Goal: Information Seeking & Learning: Learn about a topic

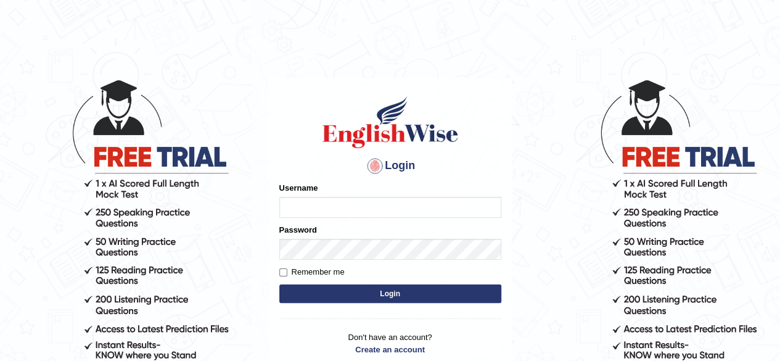
drag, startPoint x: 0, startPoint y: 0, endPoint x: 370, endPoint y: 209, distance: 424.7
click at [370, 209] on input "Username" at bounding box center [390, 207] width 222 height 21
type input "0493064320"
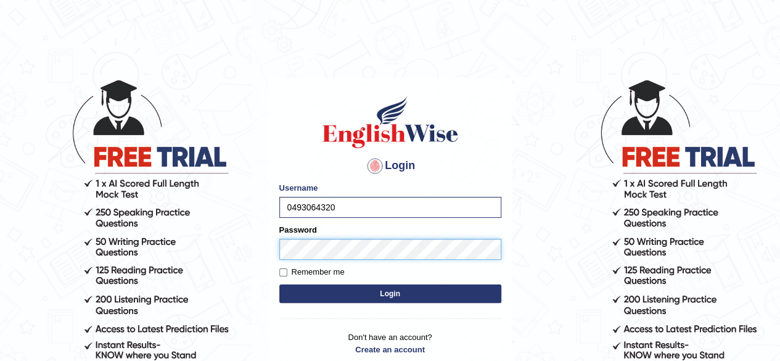
click at [279, 284] on button "Login" at bounding box center [390, 293] width 222 height 18
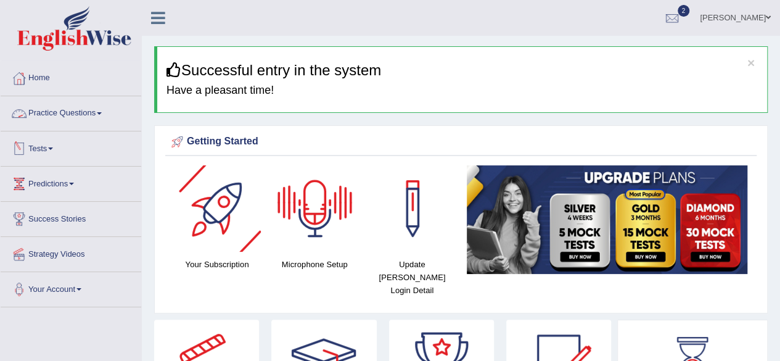
click at [64, 114] on link "Practice Questions" at bounding box center [71, 111] width 141 height 31
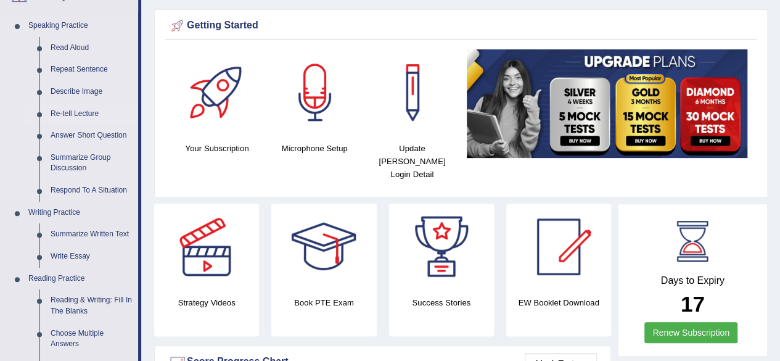
scroll to position [205, 0]
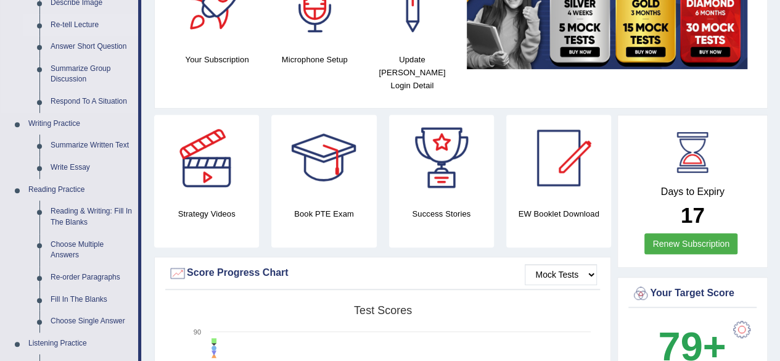
click at [76, 218] on link "Reading & Writing: Fill In The Blanks" at bounding box center [91, 216] width 93 height 33
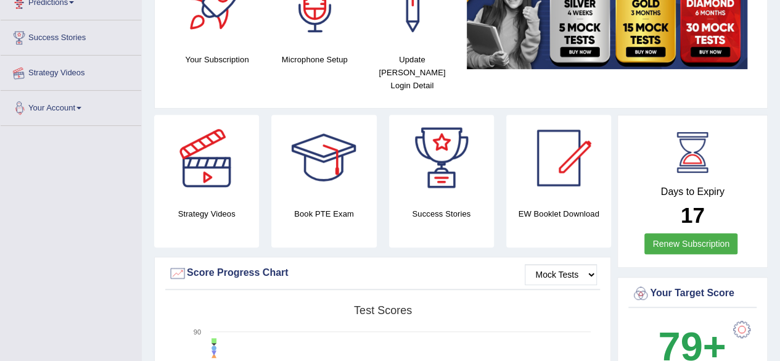
scroll to position [260, 0]
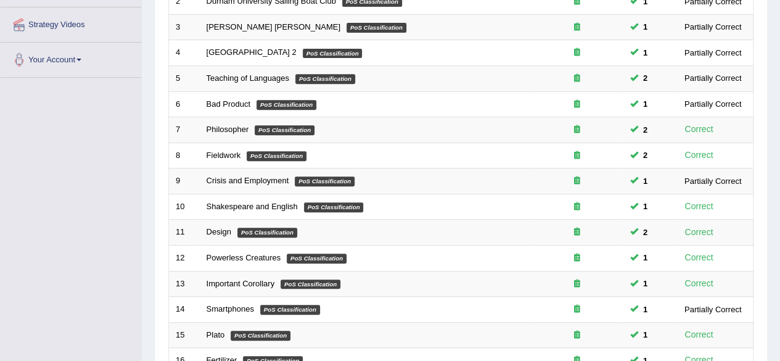
scroll to position [230, 0]
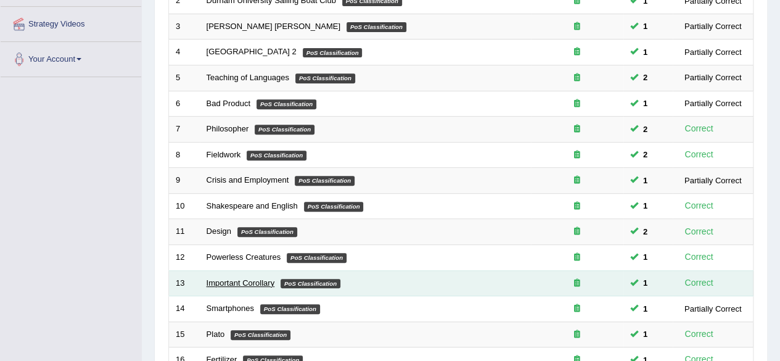
click at [238, 278] on link "Important Corollary" at bounding box center [240, 282] width 68 height 9
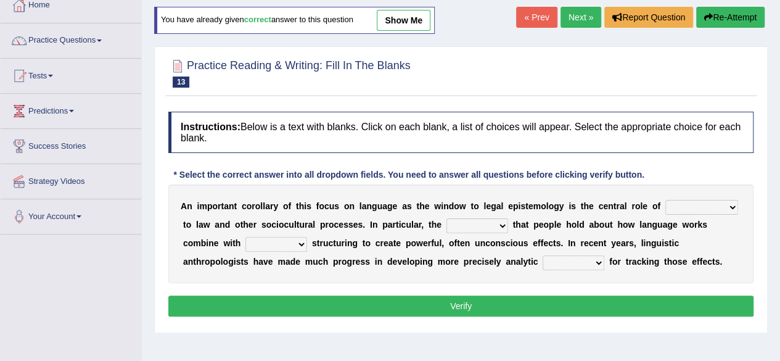
scroll to position [74, 0]
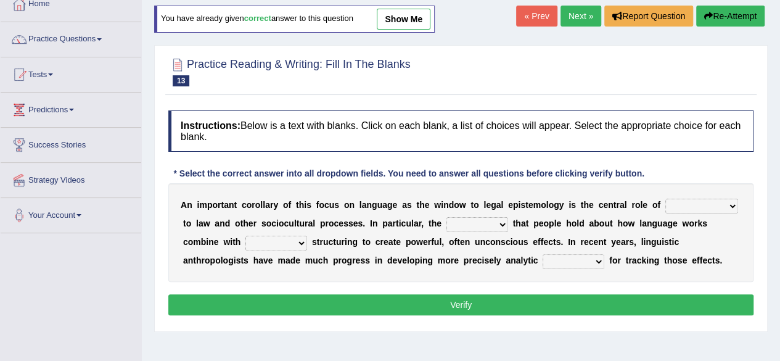
click at [726, 207] on select "discourse epoch dialect acquaintance" at bounding box center [701, 205] width 73 height 15
select select "discourse"
click at [665, 198] on select "discourse epoch dialect acquaintance" at bounding box center [701, 205] width 73 height 15
click at [487, 225] on select "deviation besmirch consent ideas" at bounding box center [477, 224] width 62 height 15
select select "ideas"
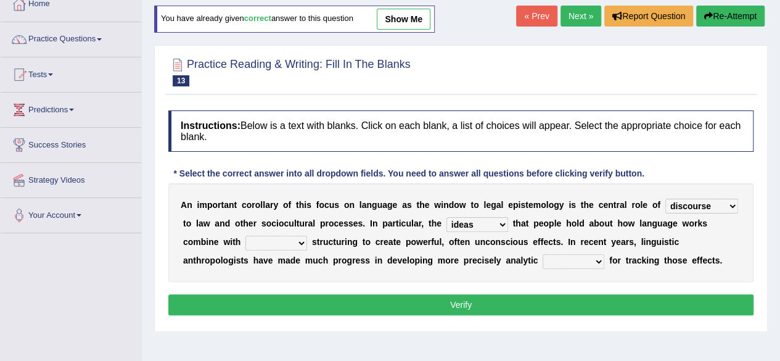
click at [446, 217] on select "deviation besmirch consent ideas" at bounding box center [477, 224] width 62 height 15
click at [285, 246] on select "mandatory linguistic legitimate customary" at bounding box center [276, 242] width 62 height 15
select select "linguistic"
click at [245, 235] on select "mandatory linguistic legitimate customary" at bounding box center [276, 242] width 62 height 15
click at [578, 259] on select "tools appetite albums stroke" at bounding box center [573, 261] width 62 height 15
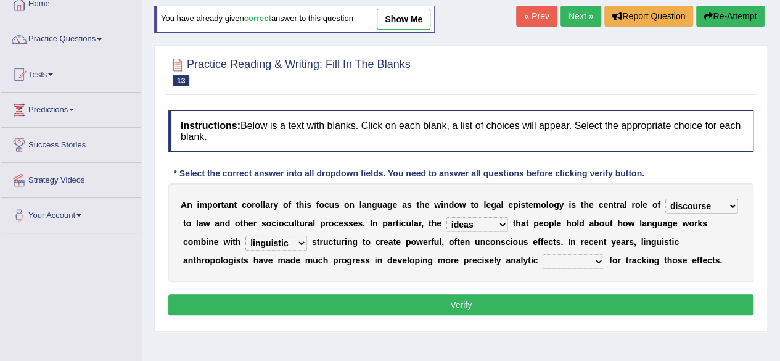
select select "tools"
click at [542, 254] on select "tools appetite albums stroke" at bounding box center [573, 261] width 62 height 15
click at [557, 306] on button "Verify" at bounding box center [460, 304] width 585 height 21
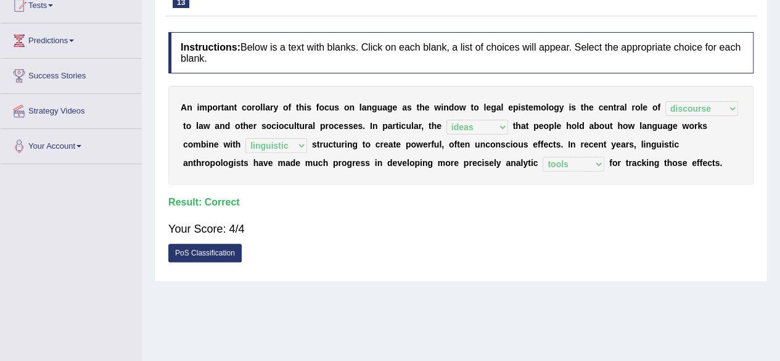
scroll to position [0, 0]
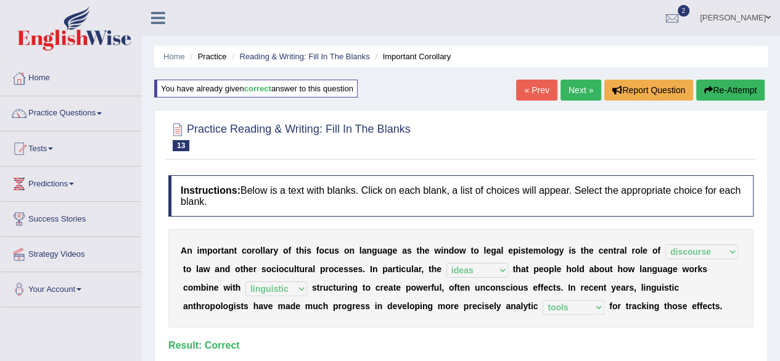
click at [569, 86] on link "Next »" at bounding box center [580, 89] width 41 height 21
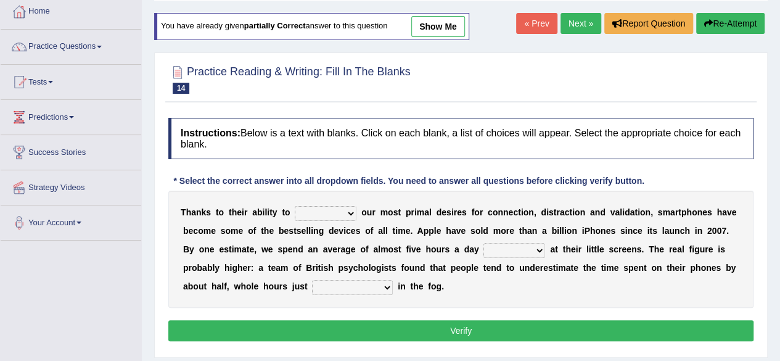
scroll to position [74, 0]
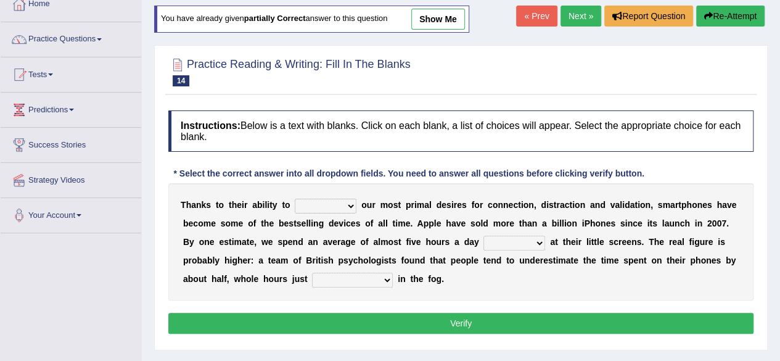
click at [320, 205] on select "hijack describe sharpen conserve" at bounding box center [326, 205] width 62 height 15
click at [251, 257] on b ":" at bounding box center [252, 260] width 3 height 10
click at [306, 203] on select "hijack describe sharpen conserve" at bounding box center [326, 205] width 62 height 15
select select "conserve"
click at [295, 198] on select "hijack describe sharpen conserve" at bounding box center [326, 205] width 62 height 15
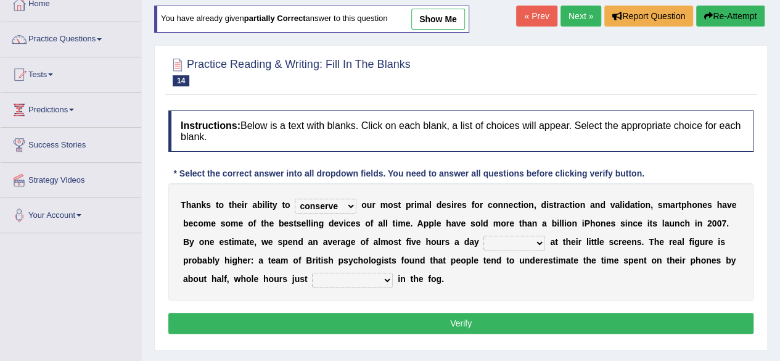
click at [528, 243] on select "watching waggling snoring staring" at bounding box center [514, 242] width 62 height 15
select select "staring"
click at [483, 235] on select "watching waggling snoring staring" at bounding box center [514, 242] width 62 height 15
click at [352, 276] on select "has evaporated evaporating evaporate evaporates" at bounding box center [352, 279] width 81 height 15
select select "evaporate"
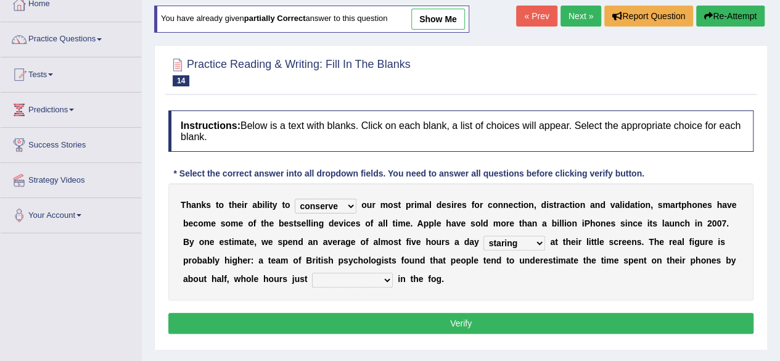
click at [312, 272] on select "has evaporated evaporating evaporate evaporates" at bounding box center [352, 279] width 81 height 15
click at [385, 312] on button "Verify" at bounding box center [460, 322] width 585 height 21
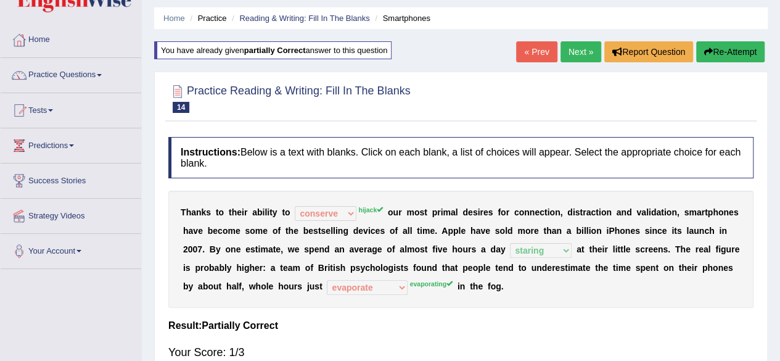
scroll to position [35, 0]
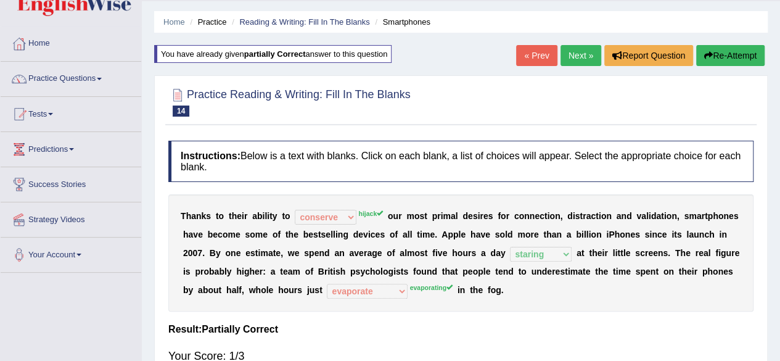
click at [583, 59] on link "Next »" at bounding box center [580, 55] width 41 height 21
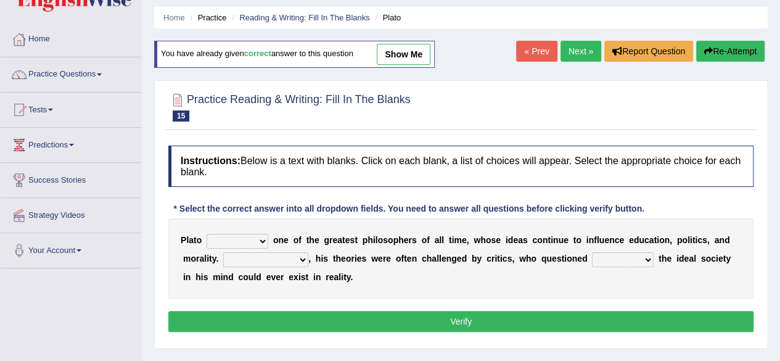
scroll to position [39, 0]
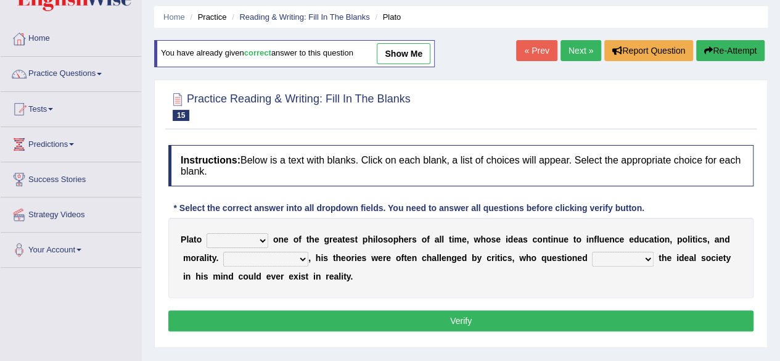
click at [250, 244] on select "keeps comes claims remains" at bounding box center [237, 240] width 62 height 15
select select "remains"
click at [206, 233] on select "keeps comes claims remains" at bounding box center [237, 240] width 62 height 15
click at [282, 261] on select "Notwithstanding So However Whatever" at bounding box center [265, 258] width 85 height 15
select select "However"
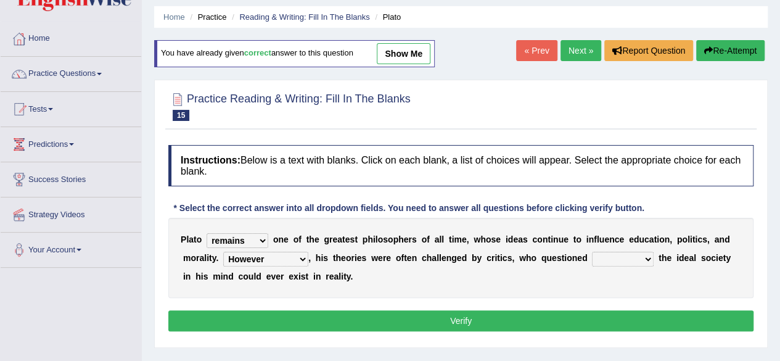
click at [223, 251] on select "Notwithstanding So However Whatever" at bounding box center [265, 258] width 85 height 15
click at [630, 251] on select "which what that whether" at bounding box center [623, 258] width 62 height 15
select select "whether"
click at [592, 251] on select "which what that whether" at bounding box center [623, 258] width 62 height 15
click at [632, 311] on button "Verify" at bounding box center [460, 320] width 585 height 21
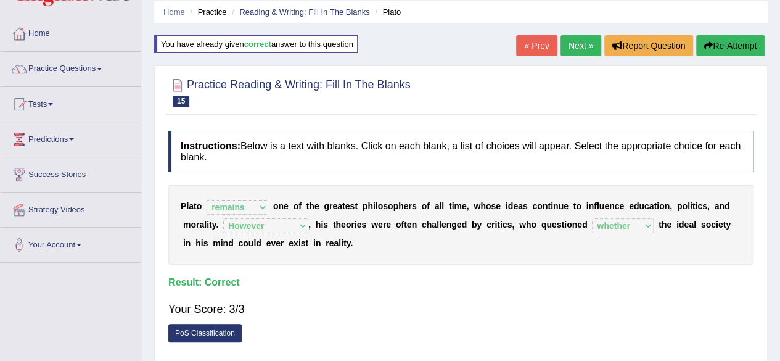
scroll to position [0, 0]
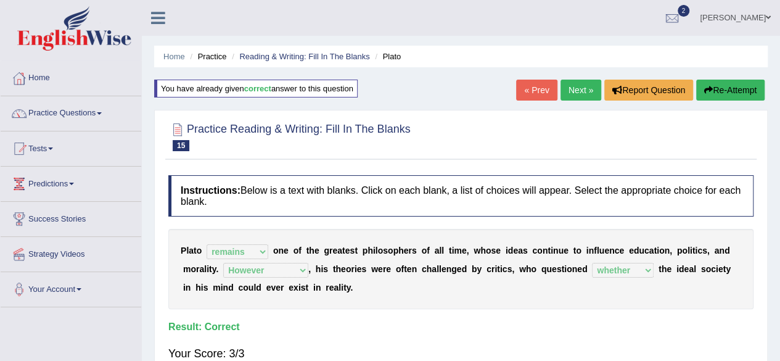
click at [575, 97] on link "Next »" at bounding box center [580, 89] width 41 height 21
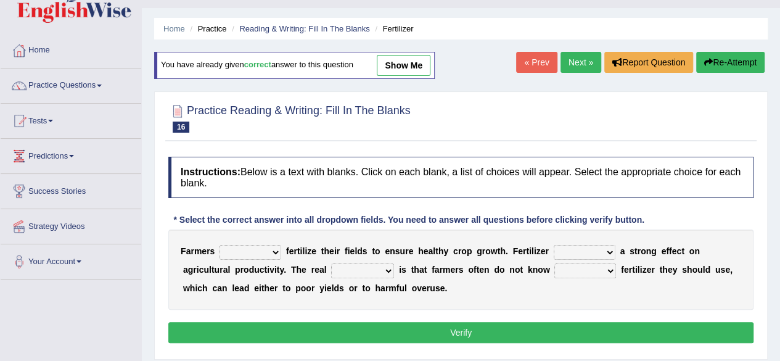
scroll to position [28, 0]
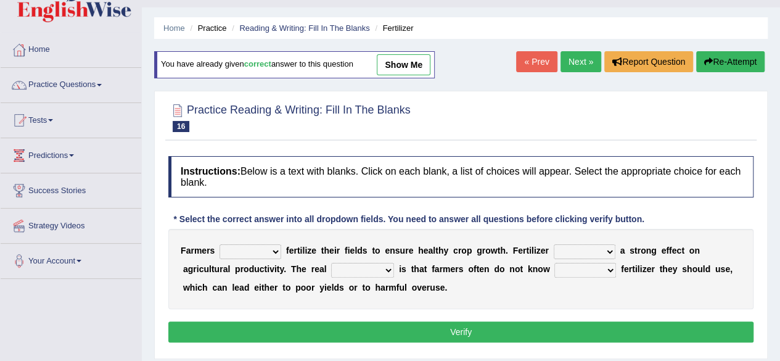
click at [277, 253] on select "must should need can" at bounding box center [250, 251] width 62 height 15
select select "should"
click at [219, 244] on select "must should need can" at bounding box center [250, 251] width 62 height 15
click at [561, 255] on select "has had have having" at bounding box center [584, 251] width 62 height 15
select select "have"
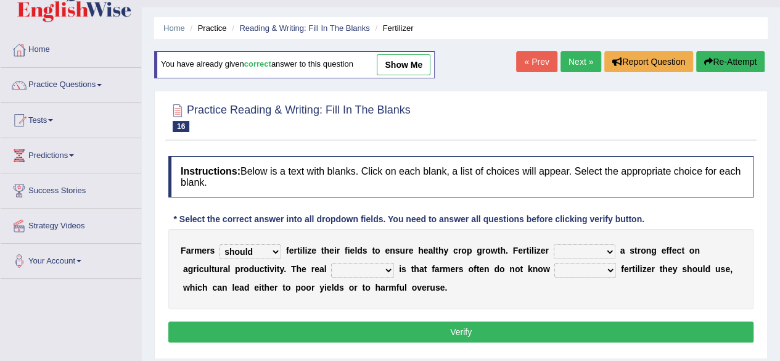
click at [553, 244] on select "has had have having" at bounding box center [584, 251] width 62 height 15
click at [371, 268] on select "problem question conclusion answer" at bounding box center [362, 270] width 63 height 15
select select "problem"
click at [331, 263] on select "problem question conclusion answer" at bounding box center [362, 270] width 63 height 15
click at [567, 266] on select "how much how many however so much" at bounding box center [585, 270] width 62 height 15
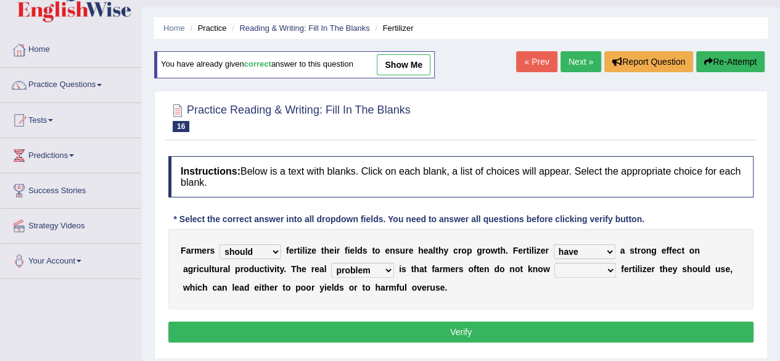
select select "how much"
click at [554, 263] on select "how much how many however so much" at bounding box center [585, 270] width 62 height 15
click at [542, 334] on button "Verify" at bounding box center [460, 331] width 585 height 21
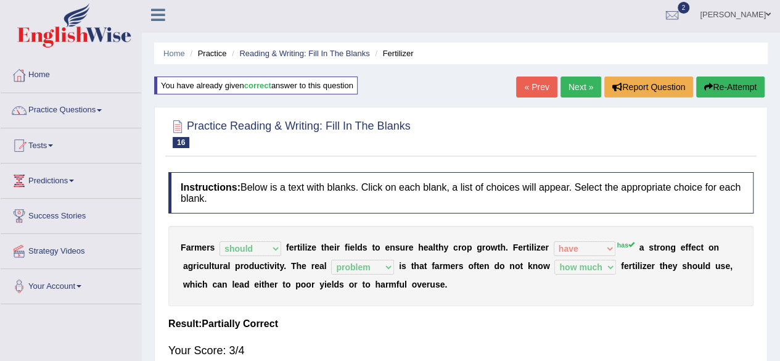
scroll to position [2, 0]
click at [574, 81] on link "Next »" at bounding box center [580, 87] width 41 height 21
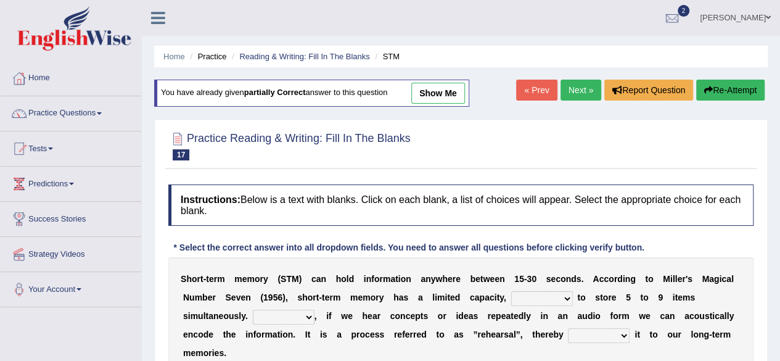
click at [538, 97] on link "« Prev" at bounding box center [536, 89] width 41 height 21
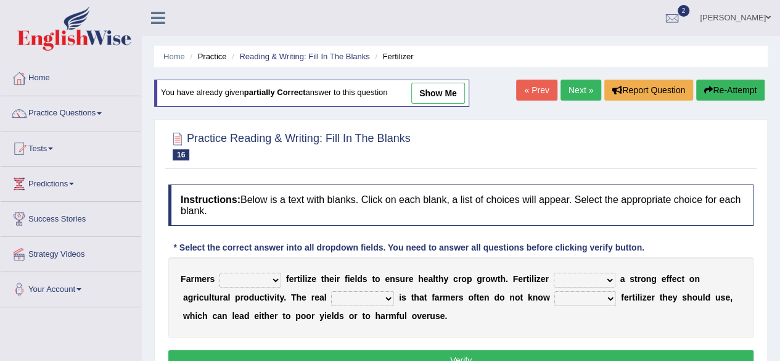
click at [538, 97] on link "« Prev" at bounding box center [536, 89] width 41 height 21
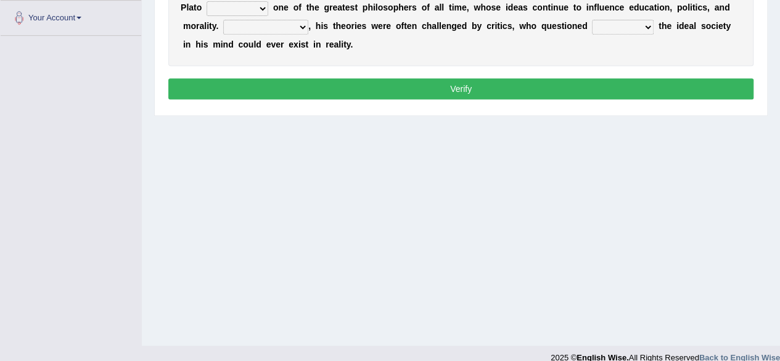
scroll to position [286, 0]
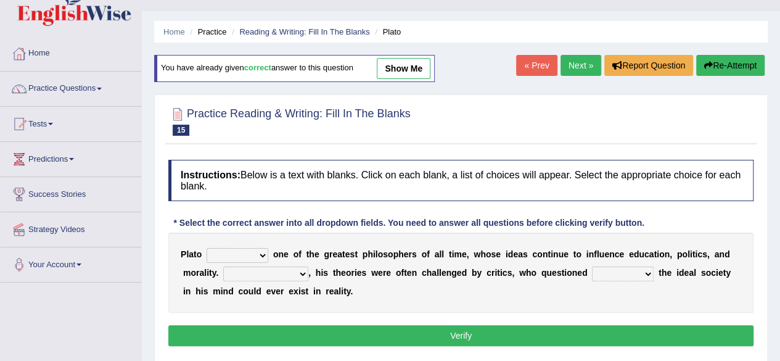
scroll to position [0, 0]
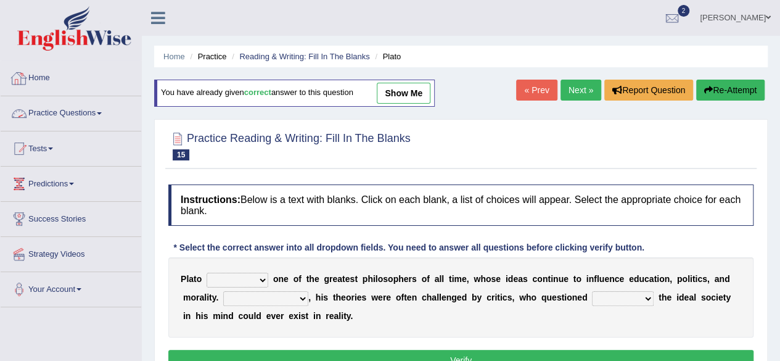
click at [60, 119] on link "Practice Questions" at bounding box center [71, 111] width 141 height 31
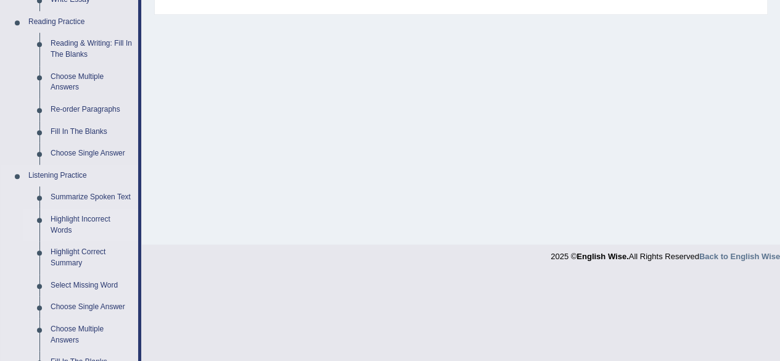
scroll to position [603, 0]
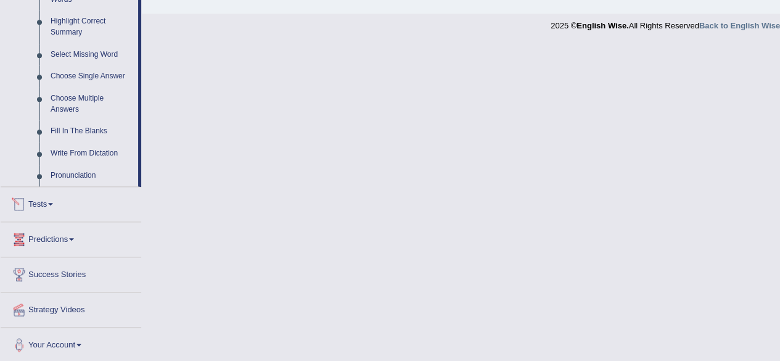
click at [51, 198] on link "Tests" at bounding box center [71, 202] width 141 height 31
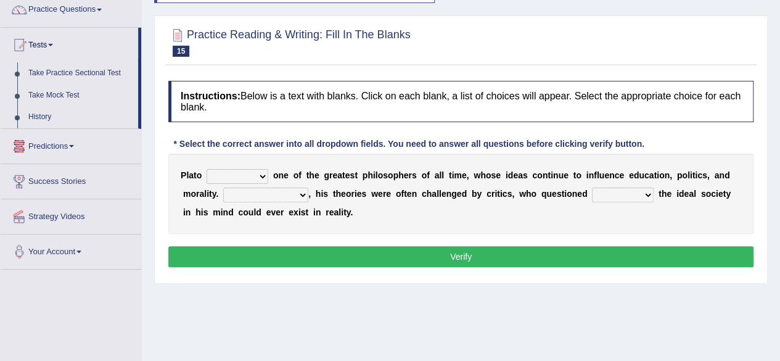
scroll to position [102, 0]
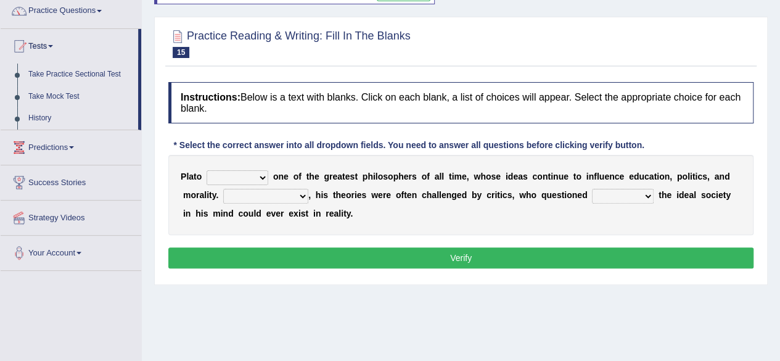
click at [66, 93] on link "Take Mock Test" at bounding box center [80, 97] width 115 height 22
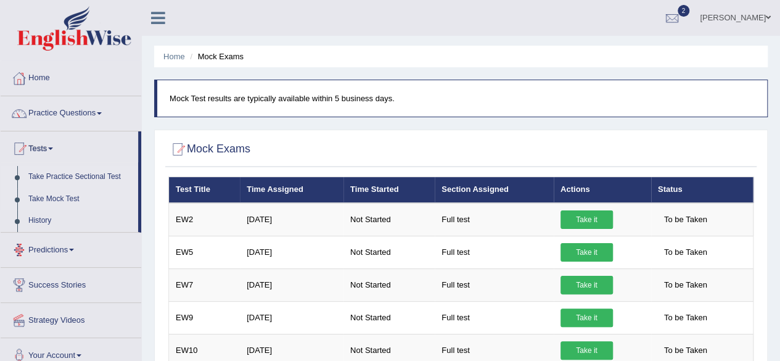
click at [75, 173] on link "Take Practice Sectional Test" at bounding box center [80, 177] width 115 height 22
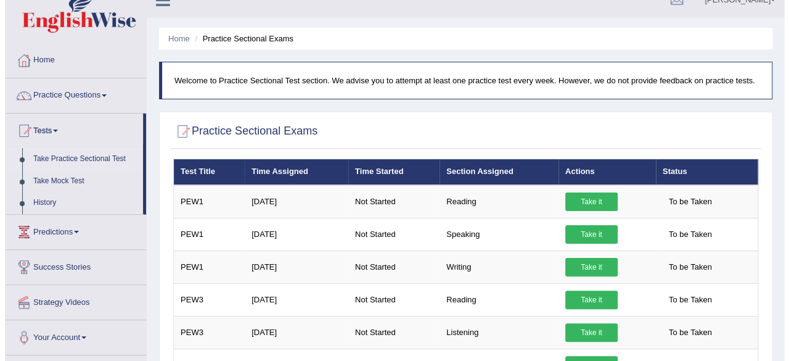
scroll to position [18, 0]
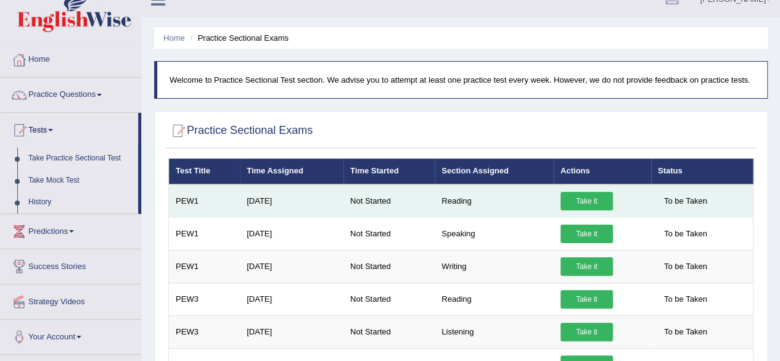
click at [601, 198] on link "Take it" at bounding box center [586, 201] width 52 height 18
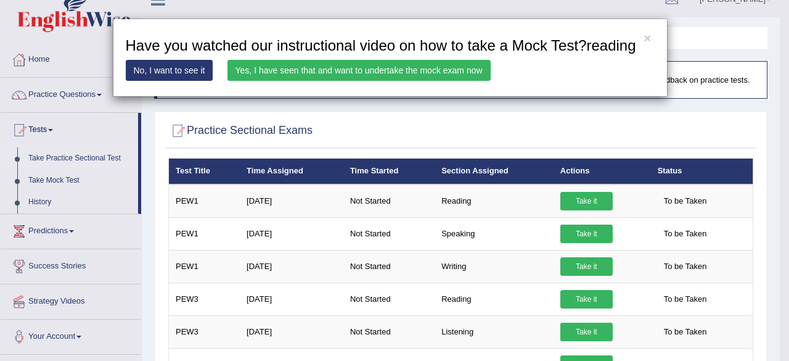
click at [428, 77] on link "Yes, I have seen that and want to undertake the mock exam now" at bounding box center [358, 70] width 263 height 21
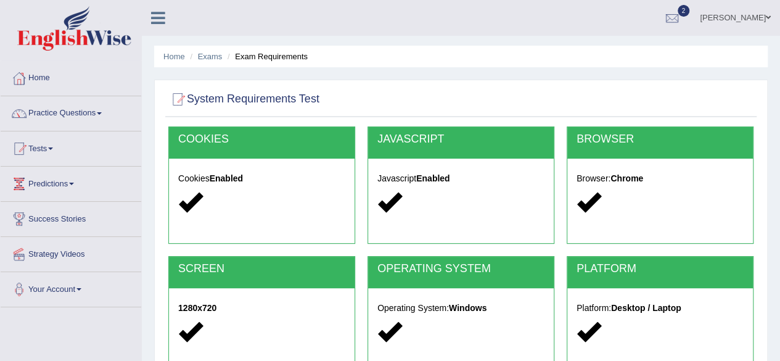
scroll to position [286, 0]
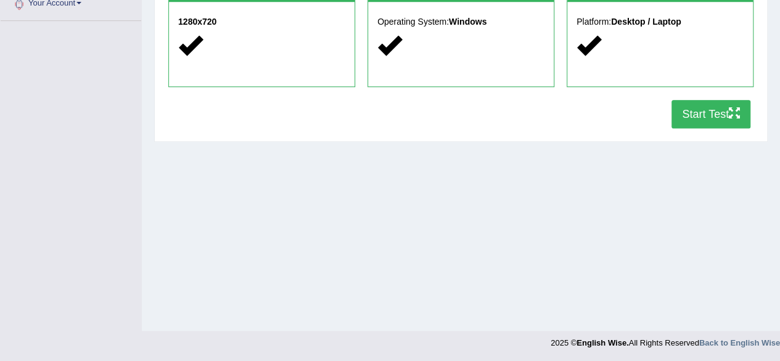
click at [695, 112] on button "Start Test" at bounding box center [710, 114] width 79 height 28
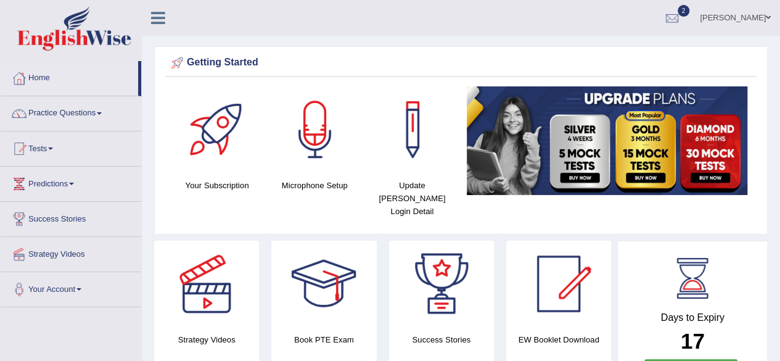
click at [46, 147] on link "Tests" at bounding box center [71, 146] width 141 height 31
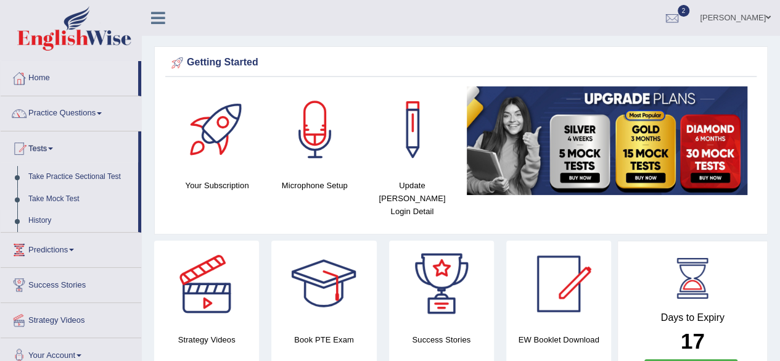
click at [42, 224] on link "History" at bounding box center [80, 221] width 115 height 22
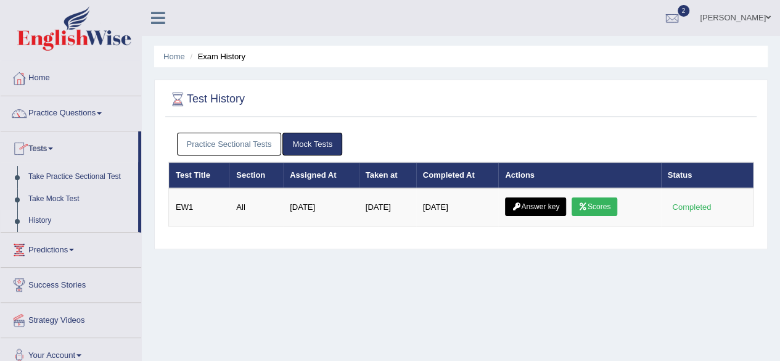
click at [237, 142] on link "Practice Sectional Tests" at bounding box center [229, 143] width 105 height 23
click at [242, 142] on link "Practice Sectional Tests" at bounding box center [229, 143] width 105 height 23
click at [244, 140] on link "Practice Sectional Tests" at bounding box center [229, 143] width 105 height 23
click at [213, 139] on link "Practice Sectional Tests" at bounding box center [229, 143] width 105 height 23
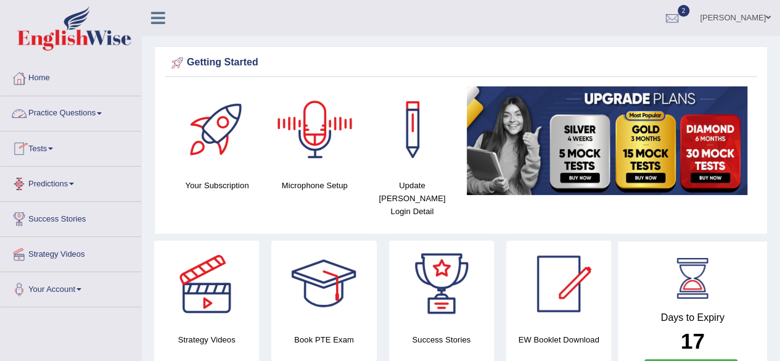
click at [70, 112] on link "Practice Questions" at bounding box center [71, 111] width 141 height 31
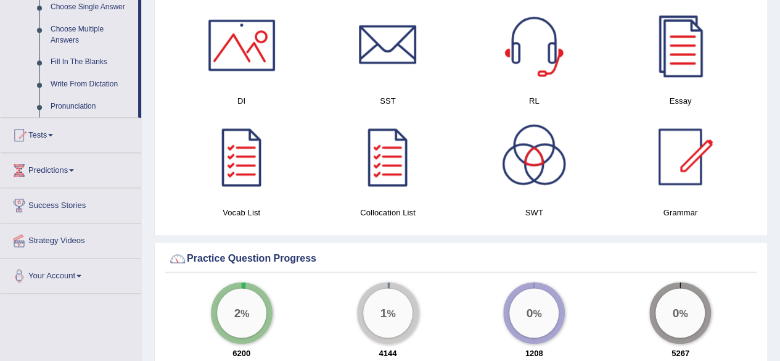
scroll to position [678, 0]
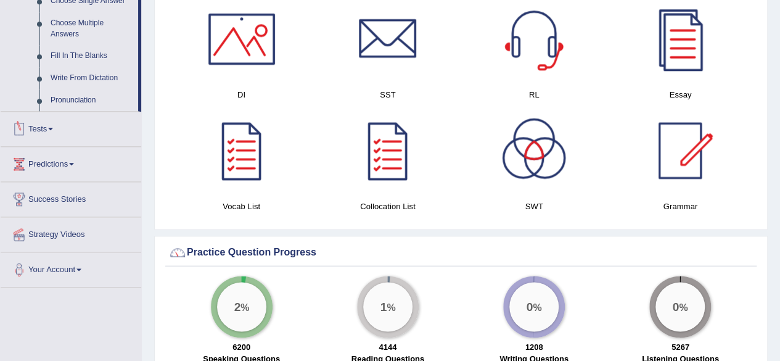
click at [58, 132] on link "Tests" at bounding box center [71, 127] width 141 height 31
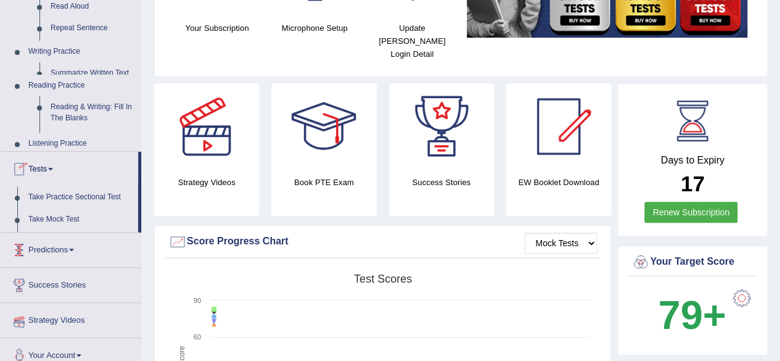
scroll to position [153, 0]
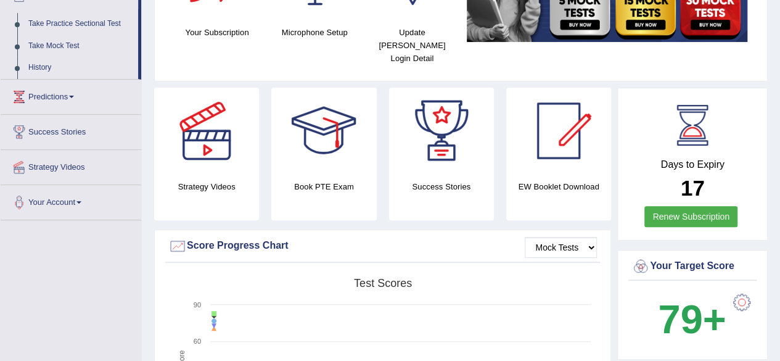
click at [78, 94] on link "Predictions" at bounding box center [71, 94] width 141 height 31
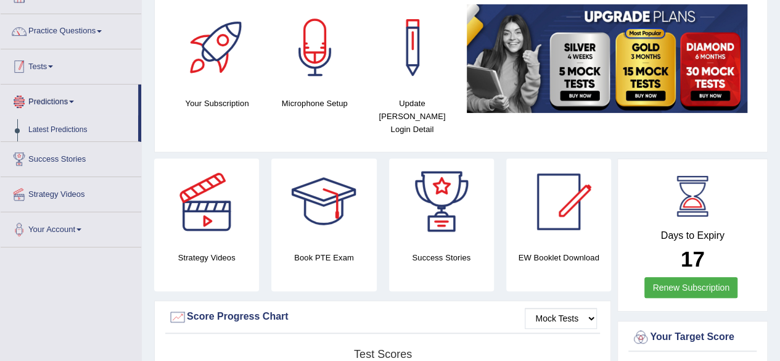
scroll to position [81, 0]
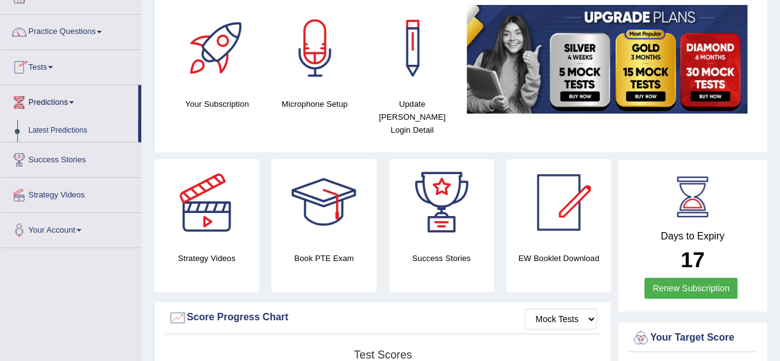
click at [51, 62] on link "Tests" at bounding box center [71, 65] width 141 height 31
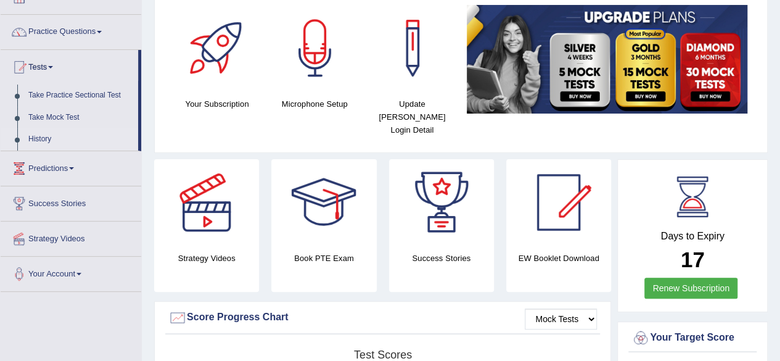
click at [38, 139] on link "History" at bounding box center [80, 139] width 115 height 22
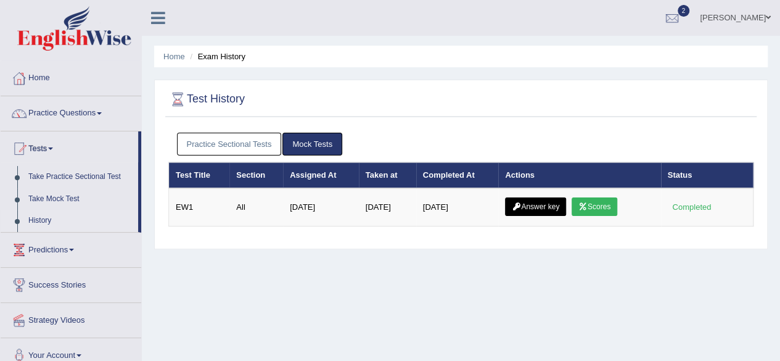
click at [239, 151] on link "Practice Sectional Tests" at bounding box center [229, 143] width 105 height 23
click at [209, 137] on link "Practice Sectional Tests" at bounding box center [229, 143] width 105 height 23
